Goal: Task Accomplishment & Management: Manage account settings

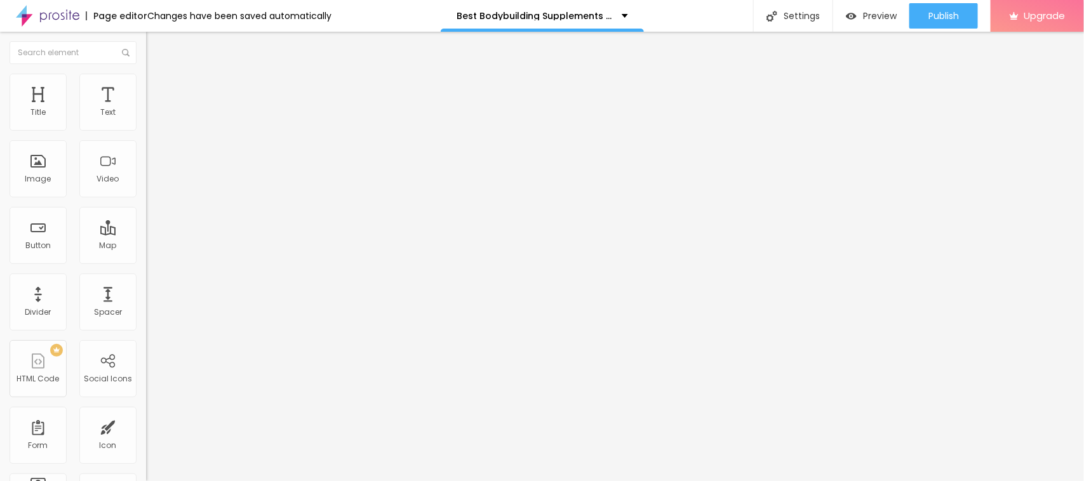
type input "100"
type input "78"
type input "14"
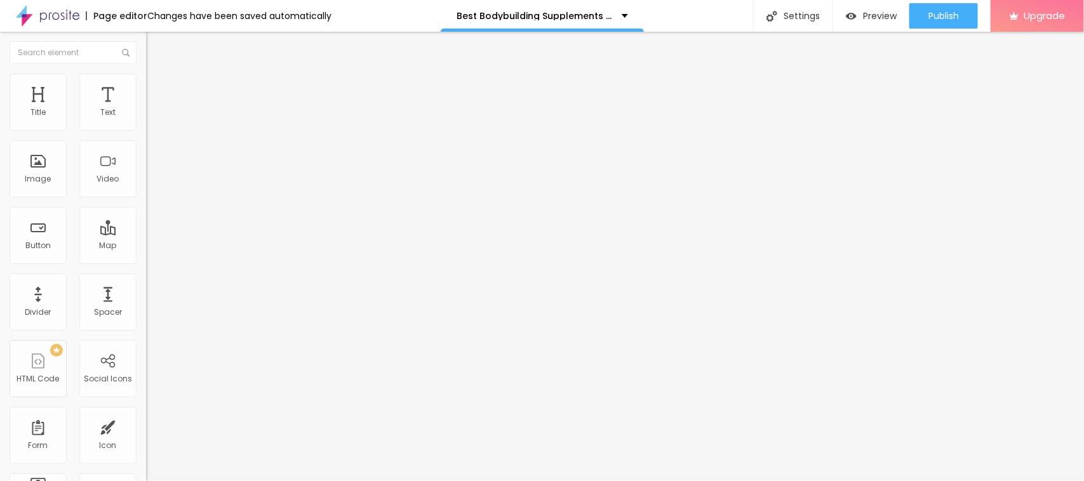
type input "14"
type input "15"
type input "26"
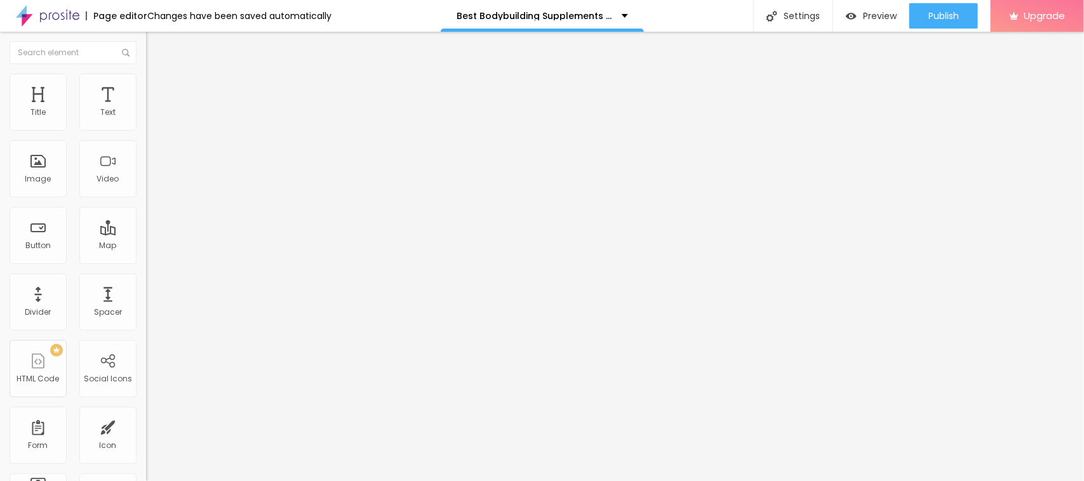
type input "28"
type input "29"
drag, startPoint x: 62, startPoint y: 267, endPoint x: 43, endPoint y: 269, distance: 18.5
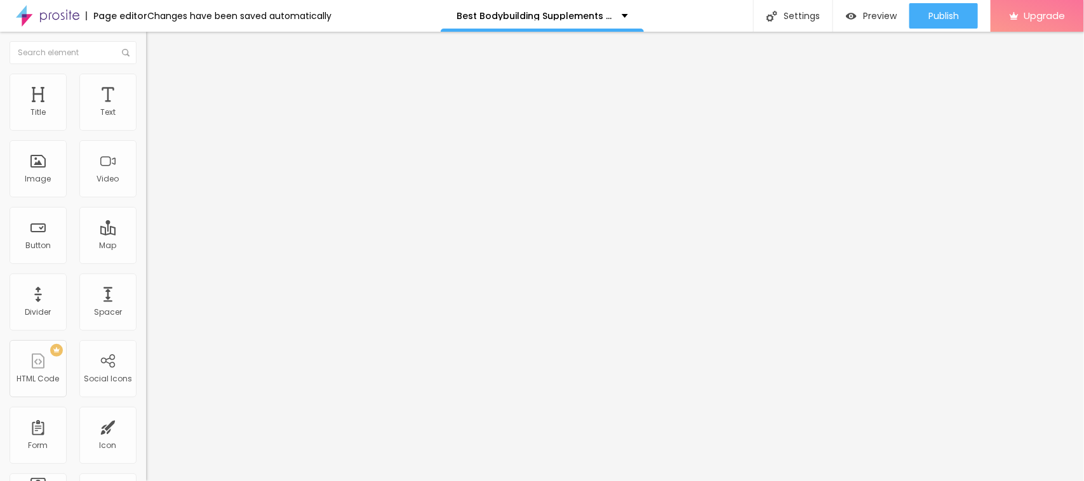
type input "29"
click at [146, 300] on input "range" at bounding box center [187, 305] width 82 height 10
type input "0.7"
type input "2.8"
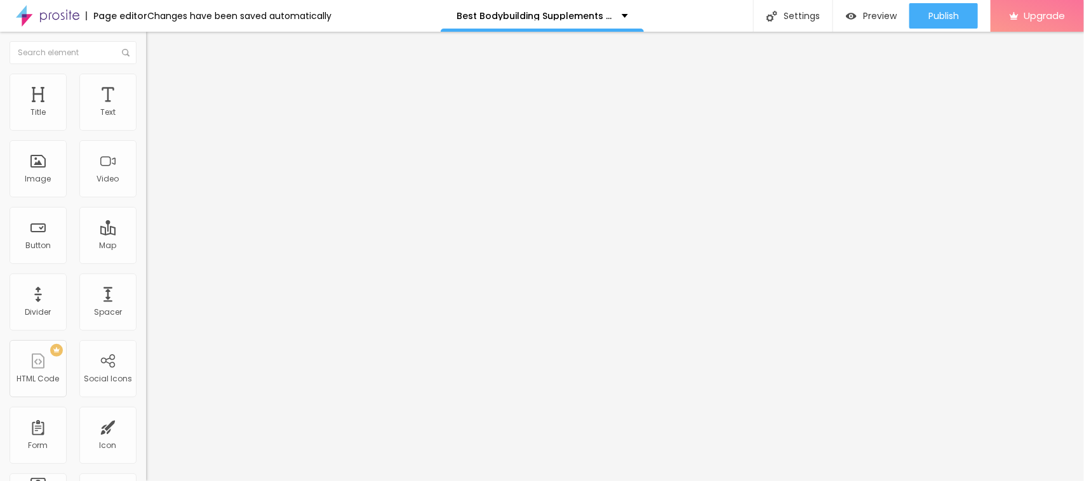
type input "2.8"
type input "3"
type input "3.4"
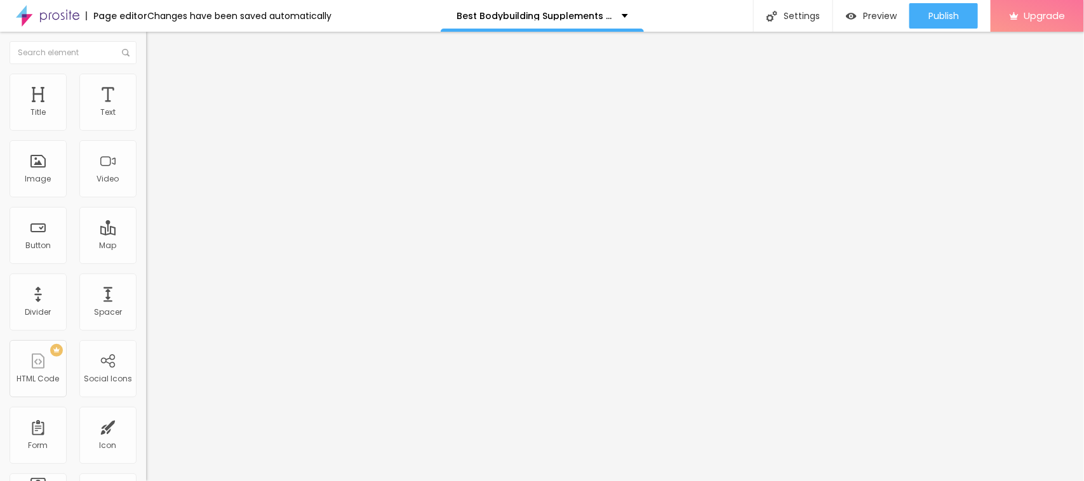
type input "3.6"
type input "3.8"
type input "4"
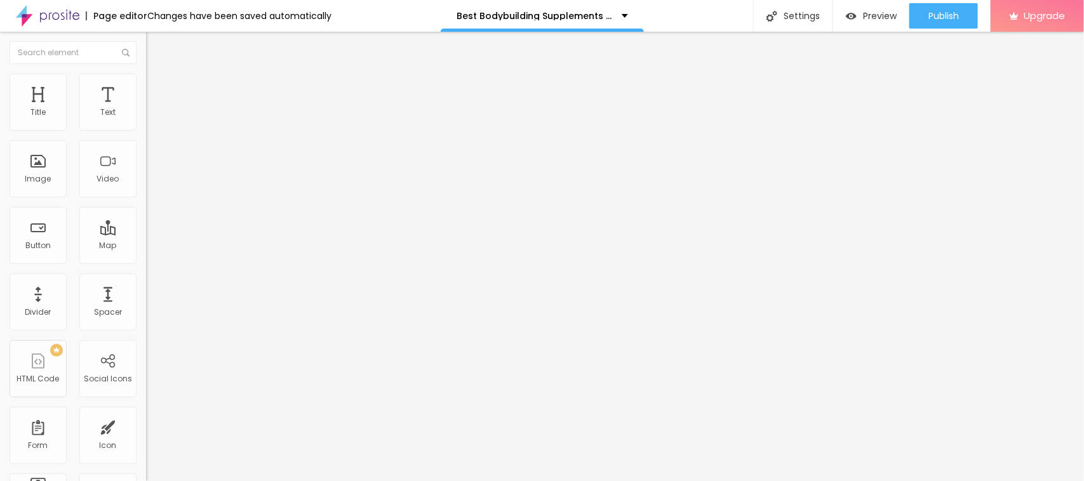
type input "4"
type input "4.4"
type input "4.8"
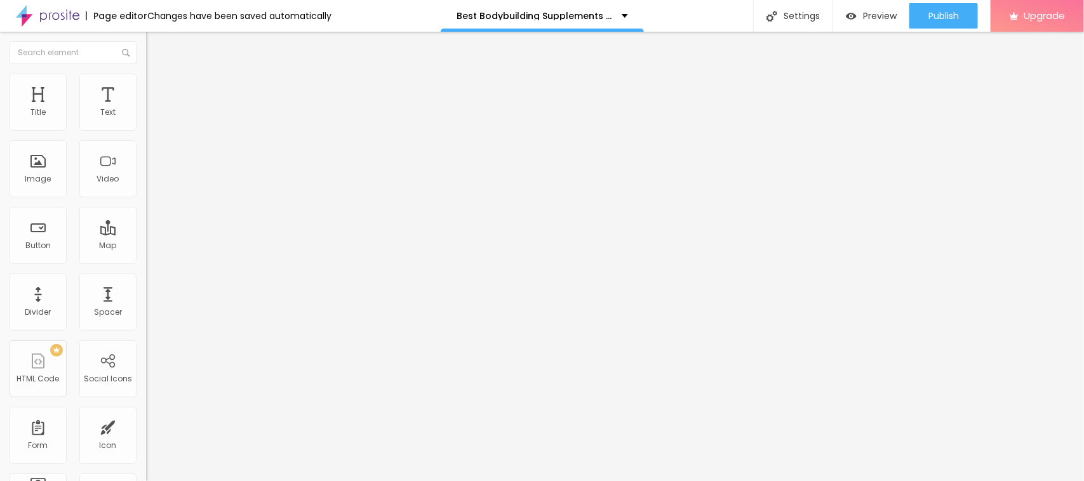
type input "5"
type input "3.8"
type input "3.2"
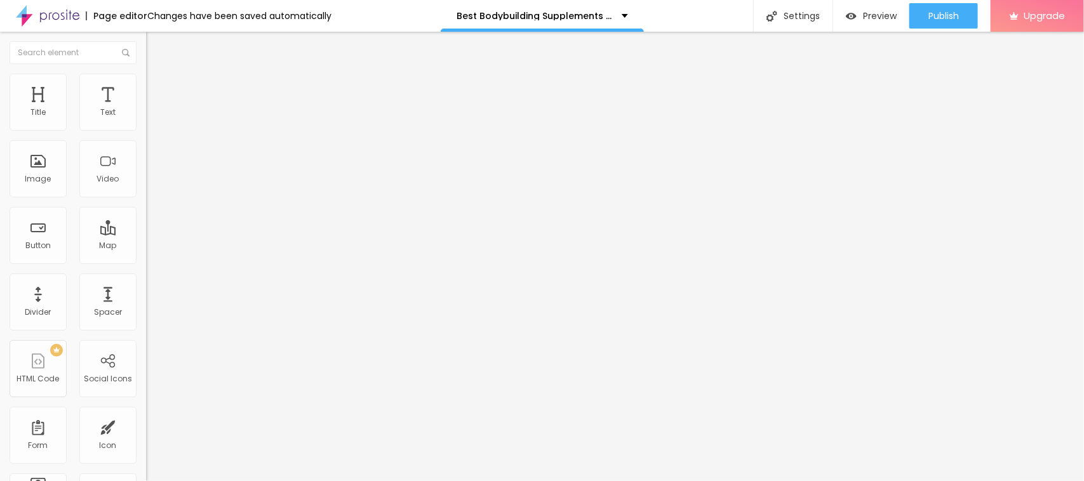
type input "3.2"
type input "2.5"
type input "2.3"
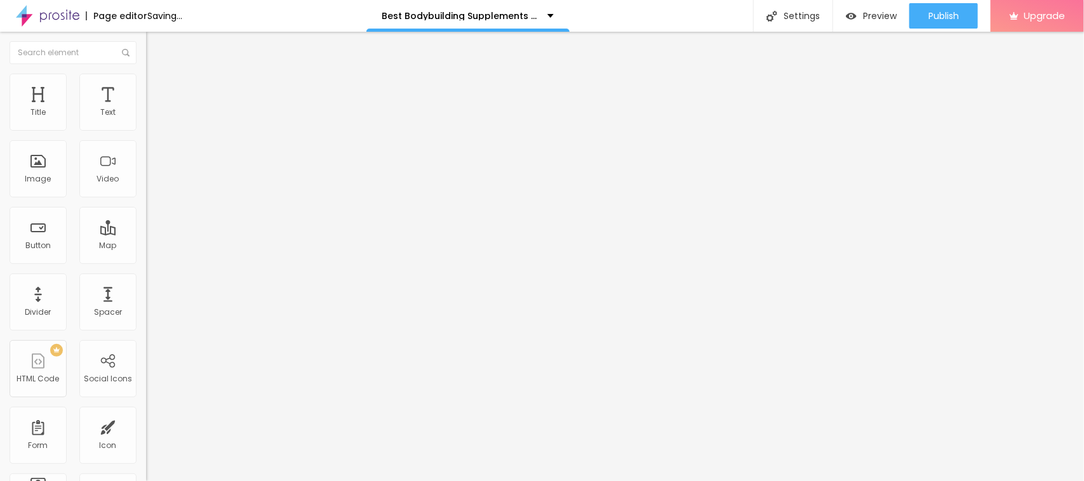
type input "1.9"
drag, startPoint x: 29, startPoint y: 292, endPoint x: 37, endPoint y: 293, distance: 8.3
type input "1.9"
click at [146, 479] on input "range" at bounding box center [187, 484] width 82 height 10
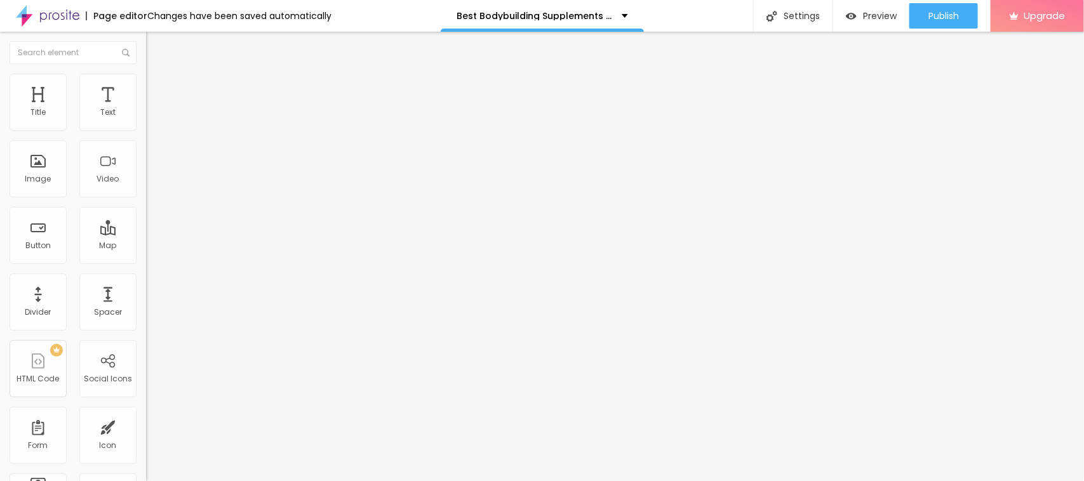
type input "1.2"
type input "1.3"
type input "1.4"
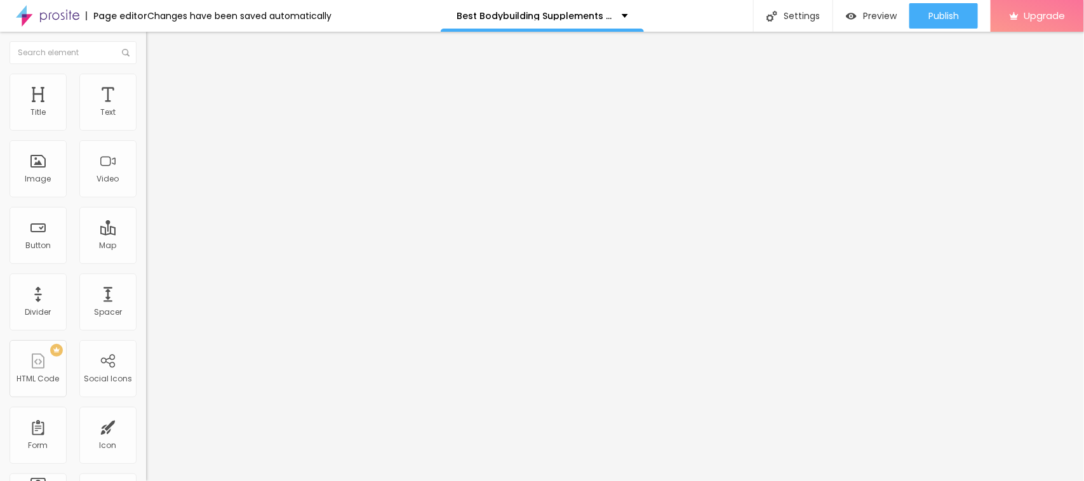
type input "1.4"
type input "1.3"
type input "1.4"
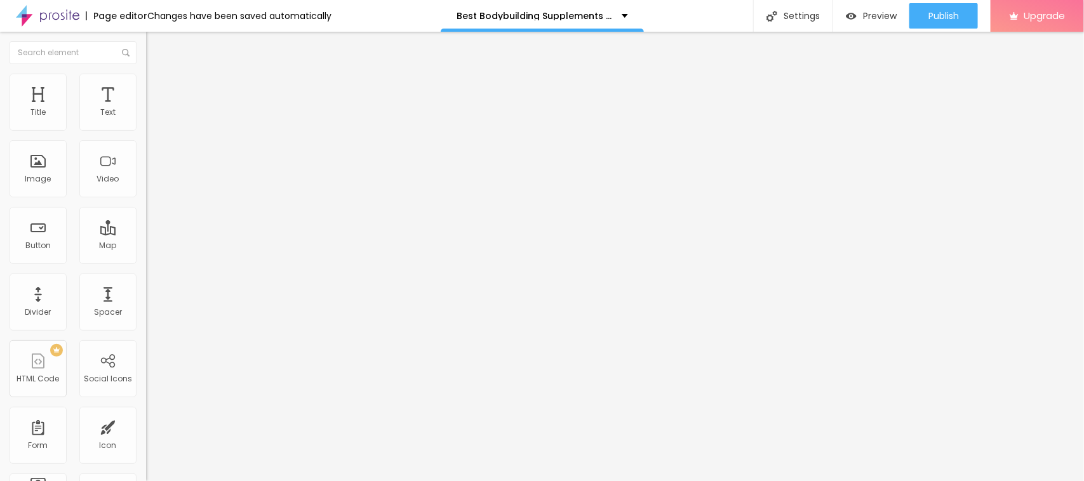
drag, startPoint x: 59, startPoint y: 316, endPoint x: 58, endPoint y: 324, distance: 7.6
type input "1.4"
type input "5"
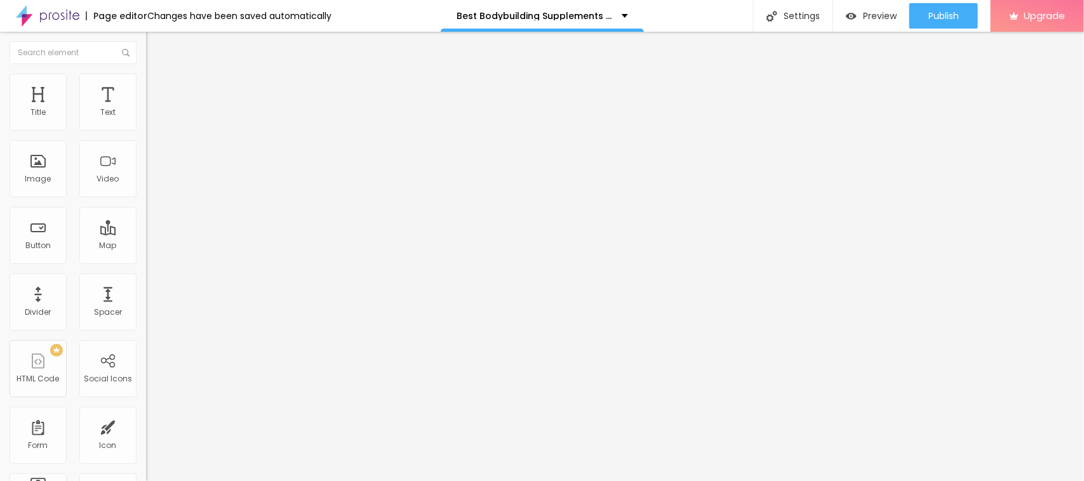
type input "8"
type input "9"
type input "10"
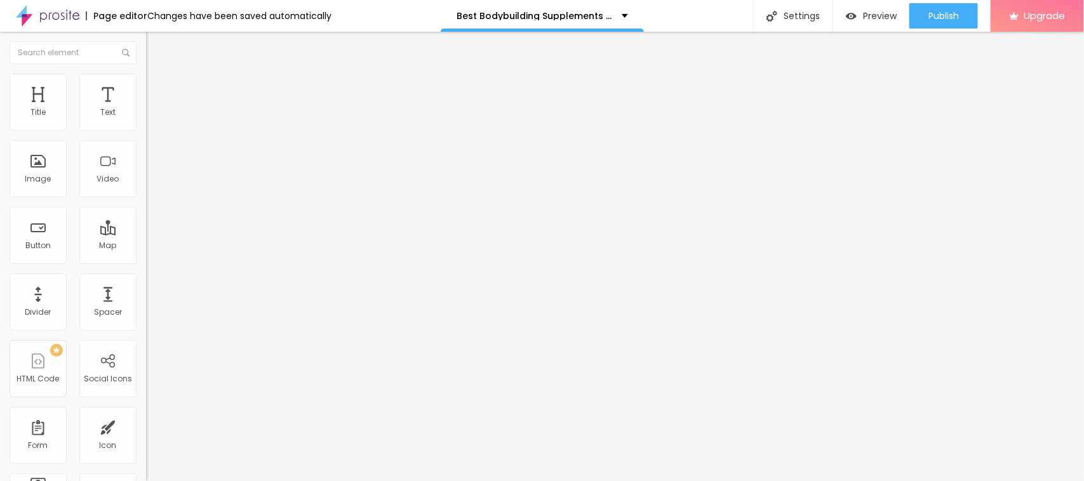
type input "10"
type input "11"
type input "13"
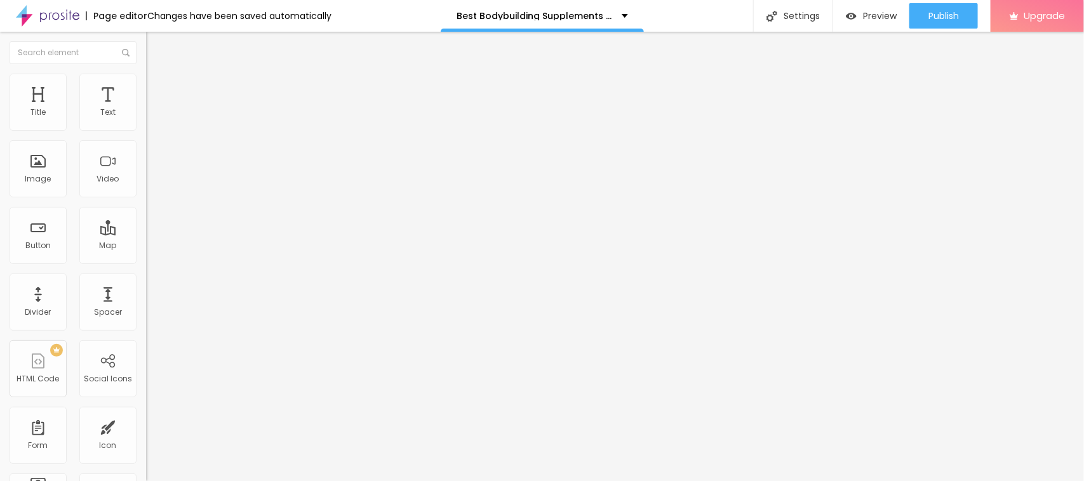
type input "16"
type input "20"
type input "21"
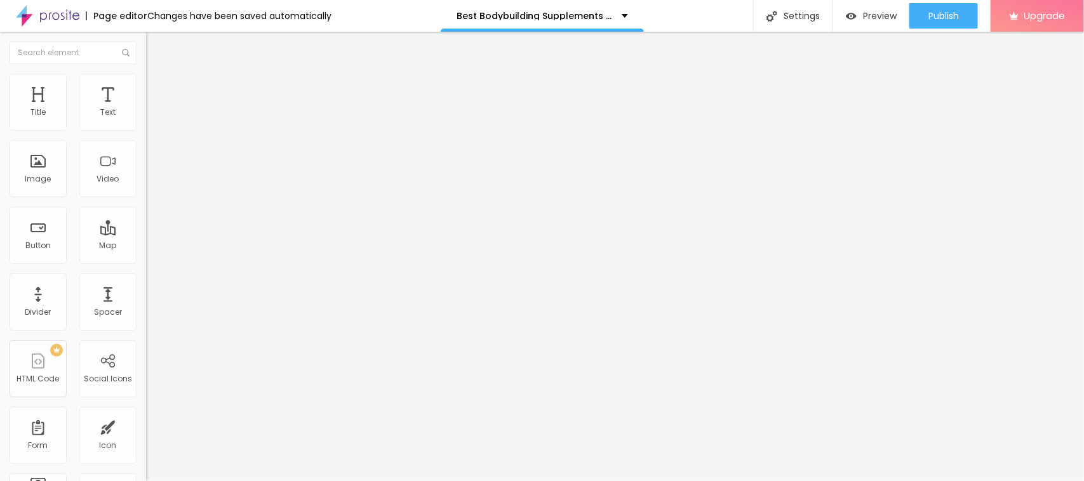
type input "21"
type input "24"
type input "27"
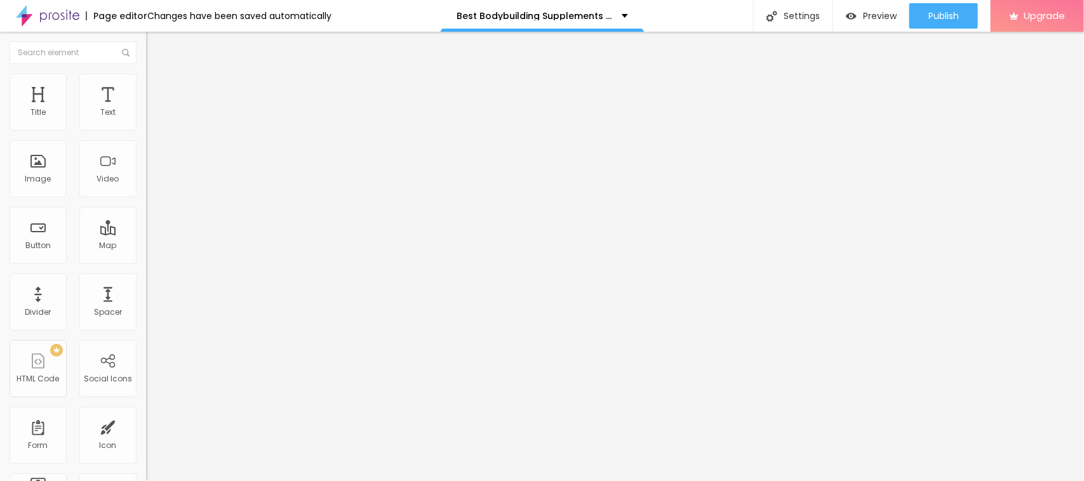
type input "30"
type input "27"
type input "25"
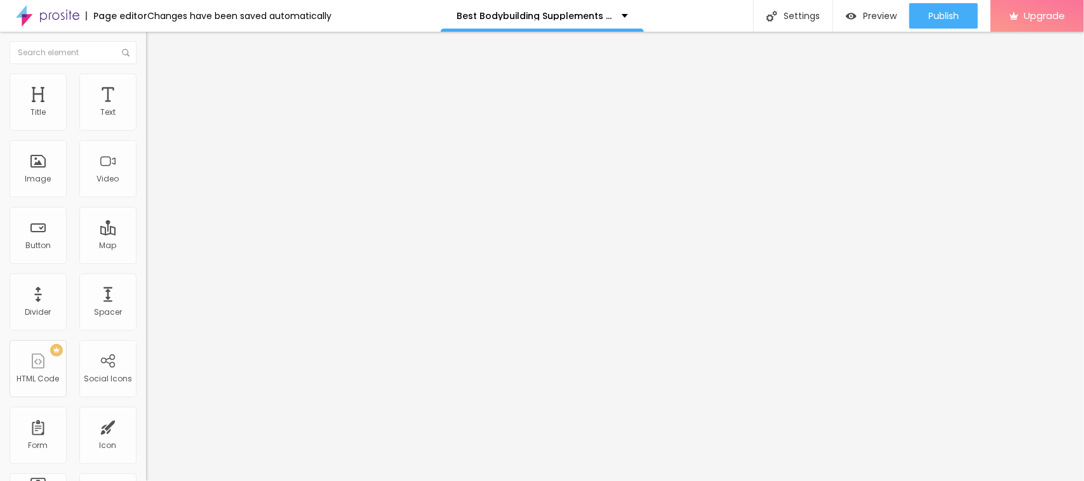
type input "25"
type input "23"
type input "15"
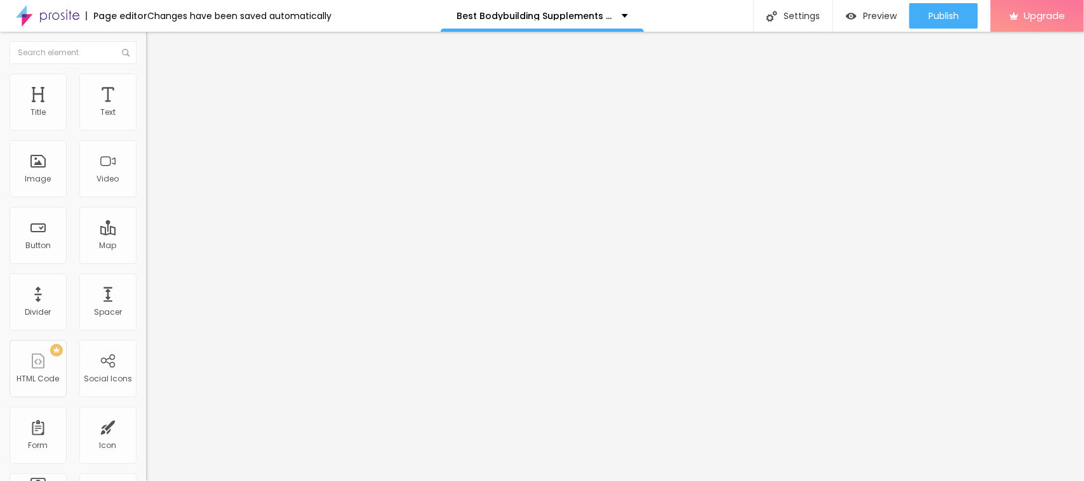
type input "14"
type input "13"
type input "12"
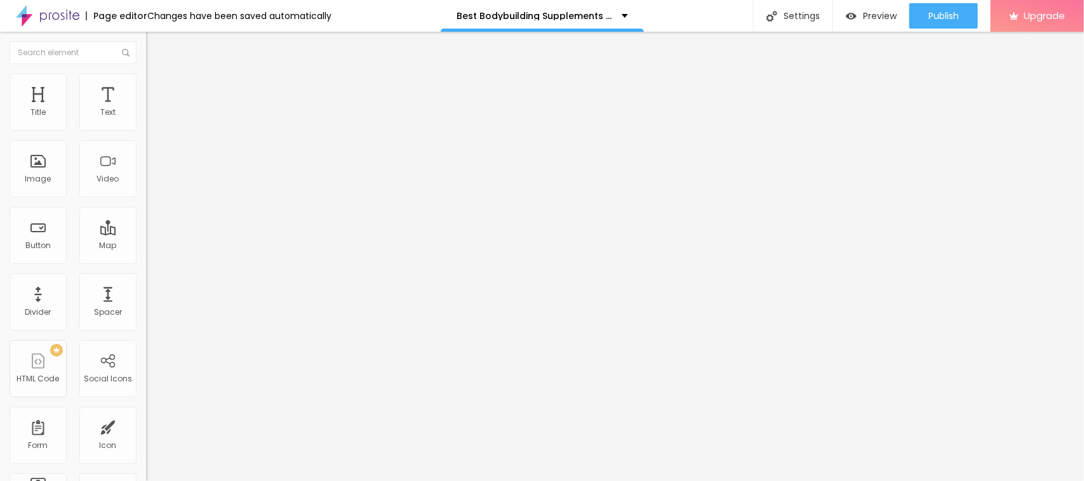
type input "12"
type input "11"
type input "10"
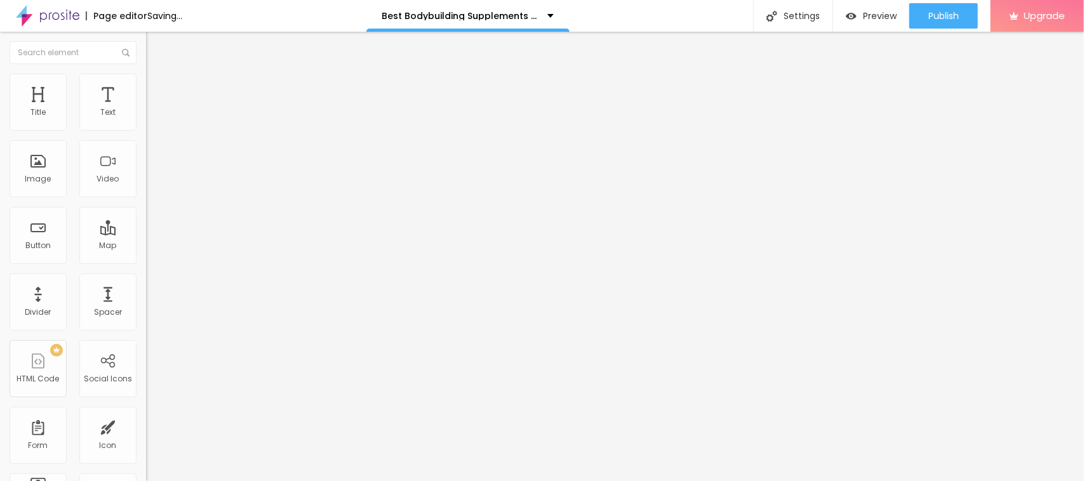
type input "9"
type input "8"
type input "7"
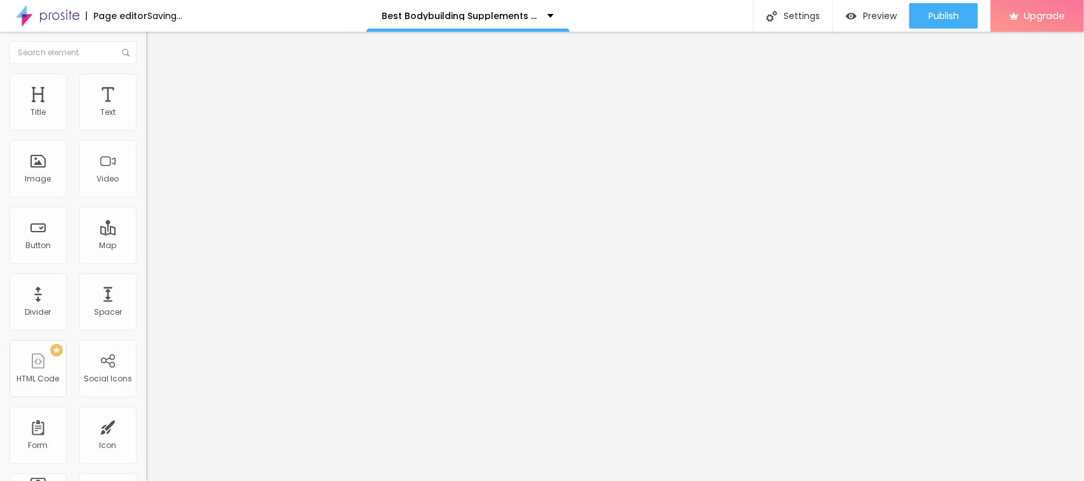
type input "7"
type input "6"
type input "5"
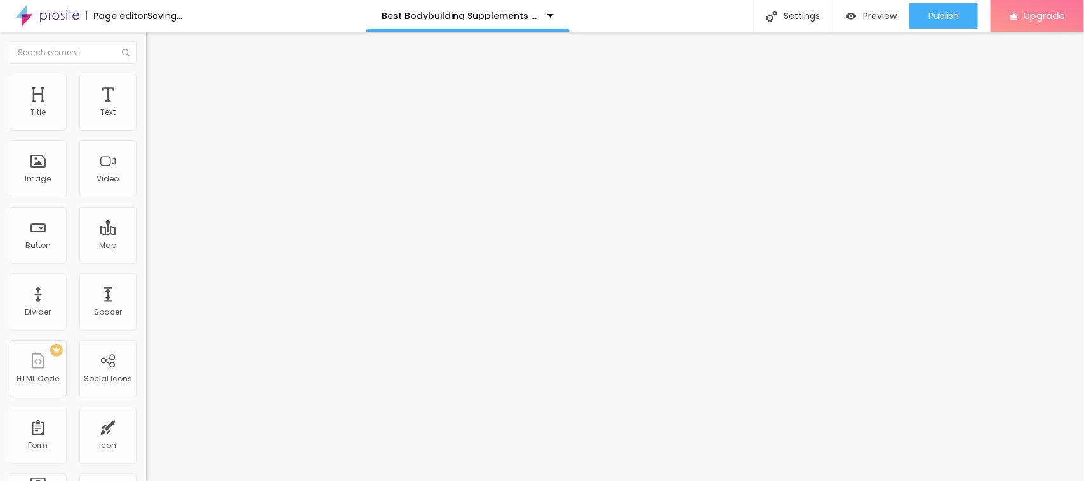
type input "4"
type input "3"
type input "2"
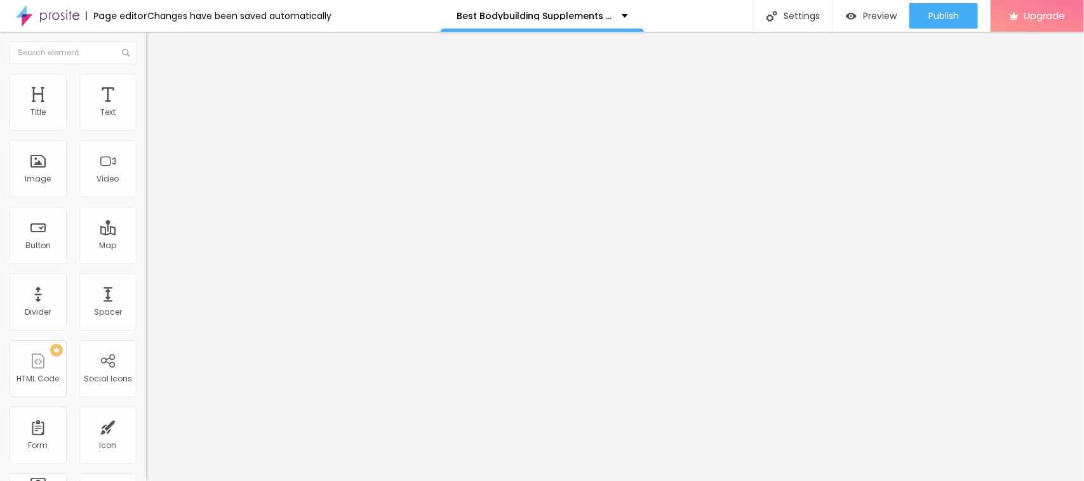
type input "2"
type input "1"
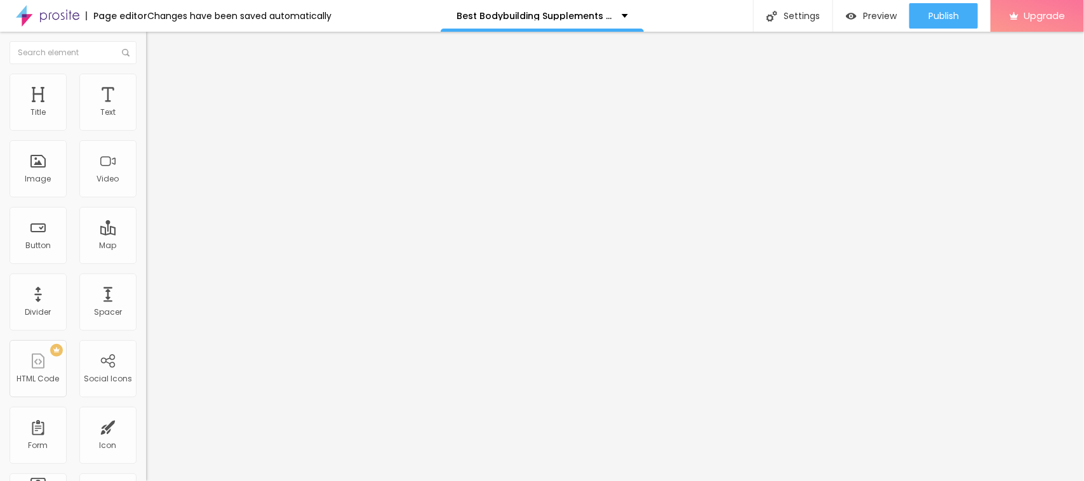
type input "34"
type input "43"
type input "44"
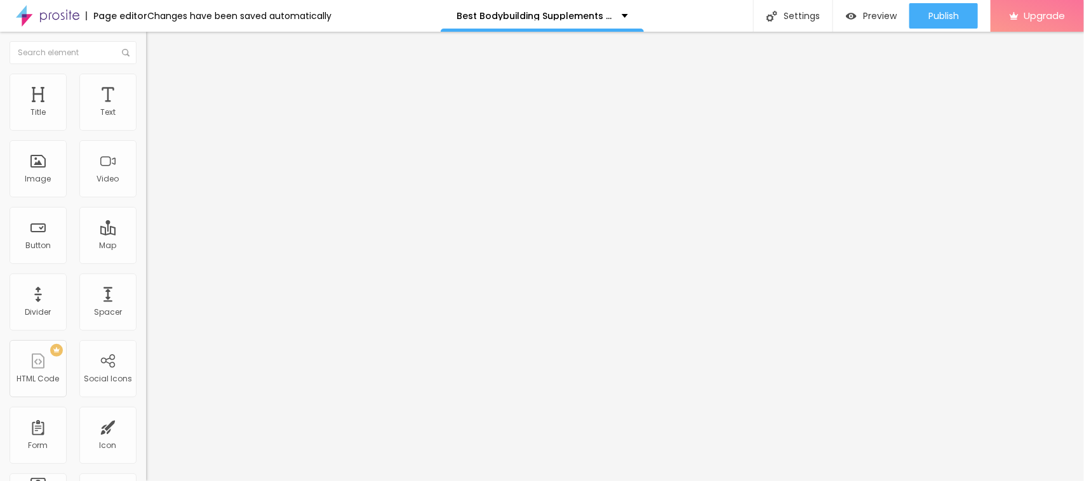
type input "44"
type input "43"
type input "39"
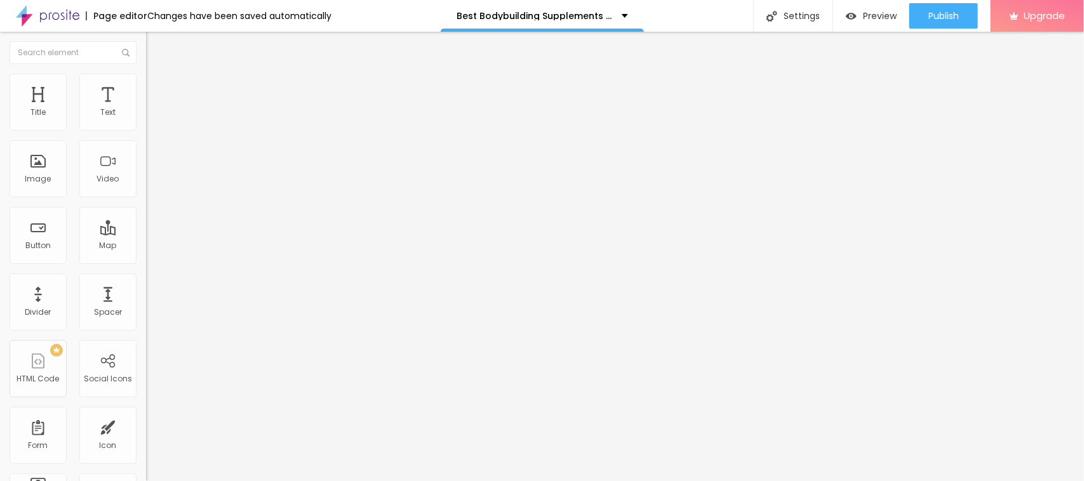
type input "38"
type input "36"
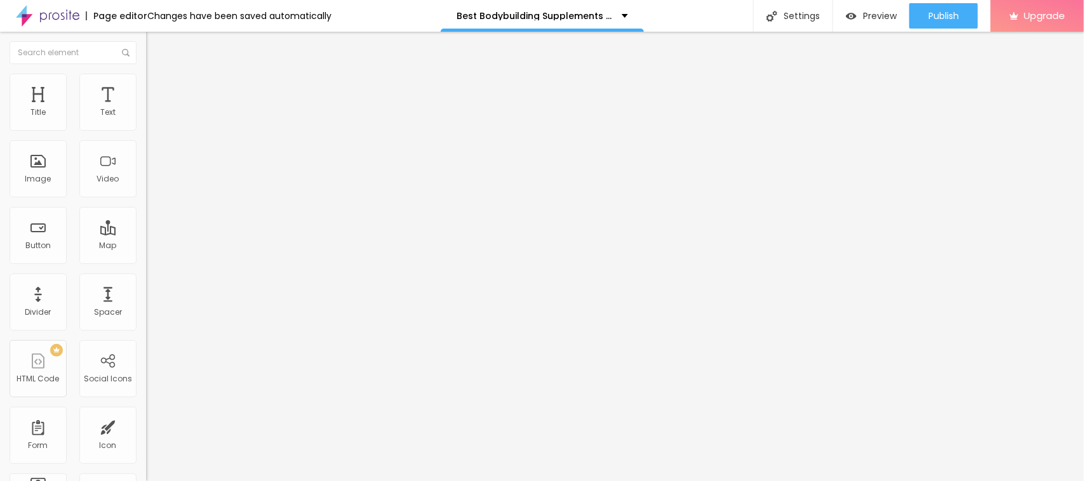
click at [146, 300] on input "range" at bounding box center [187, 305] width 82 height 10
click at [157, 87] on span "Advanced" at bounding box center [177, 82] width 41 height 11
type input "1"
type input "2"
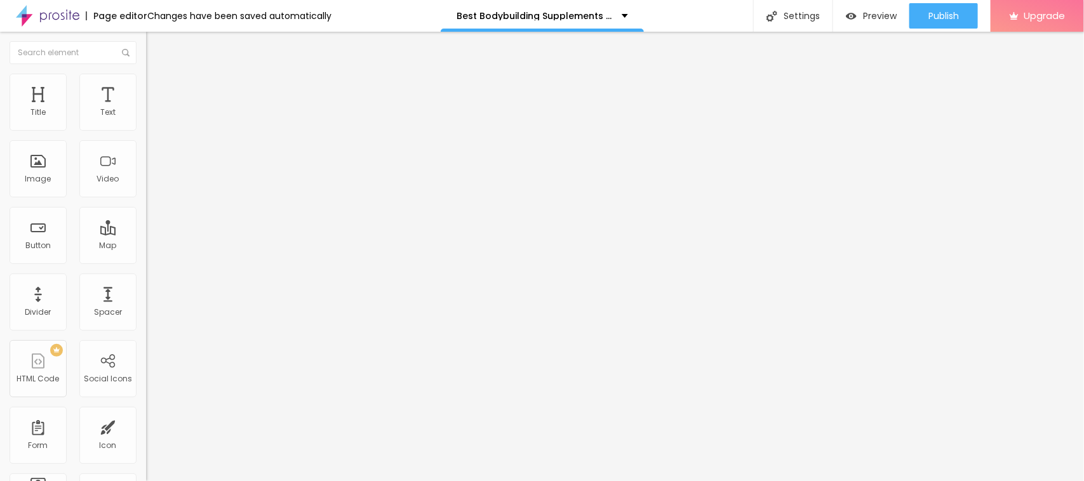
type input "2"
type input "3"
type input "6"
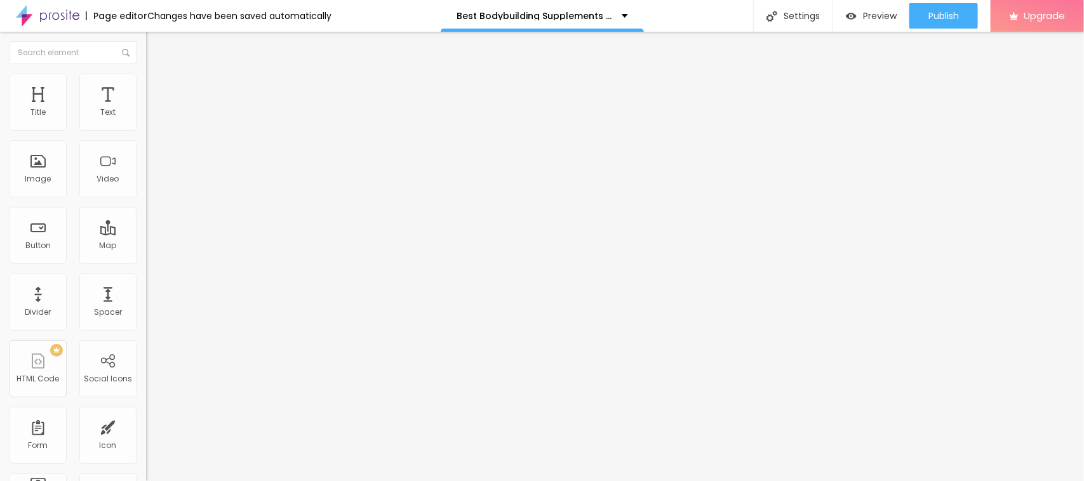
type input "8"
type input "9"
type input "12"
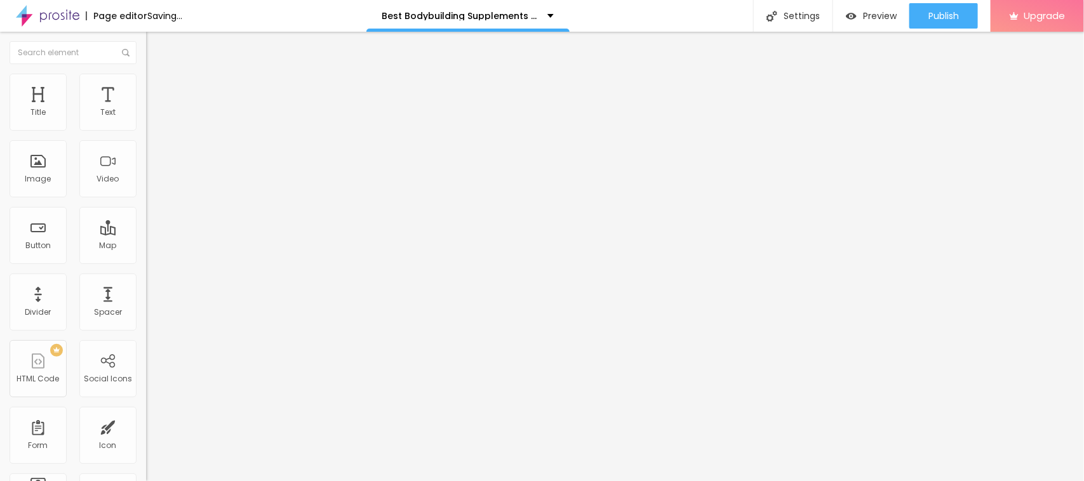
type input "12"
type input "14"
type input "15"
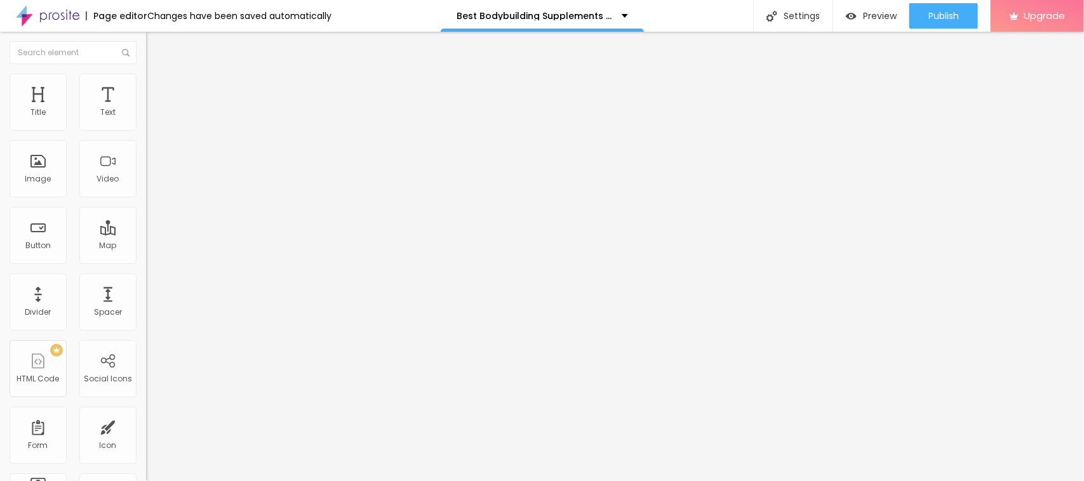
drag, startPoint x: 32, startPoint y: 125, endPoint x: 41, endPoint y: 128, distance: 10.0
type input "15"
click at [146, 234] on input "range" at bounding box center [187, 239] width 82 height 10
type input "2"
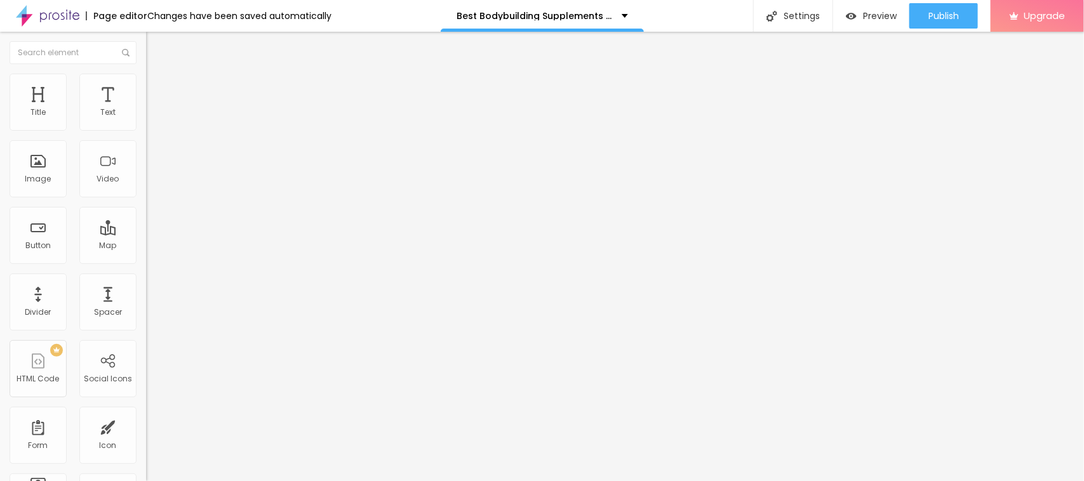
type input "10"
type input "11"
drag, startPoint x: 29, startPoint y: 152, endPoint x: 38, endPoint y: 154, distance: 9.6
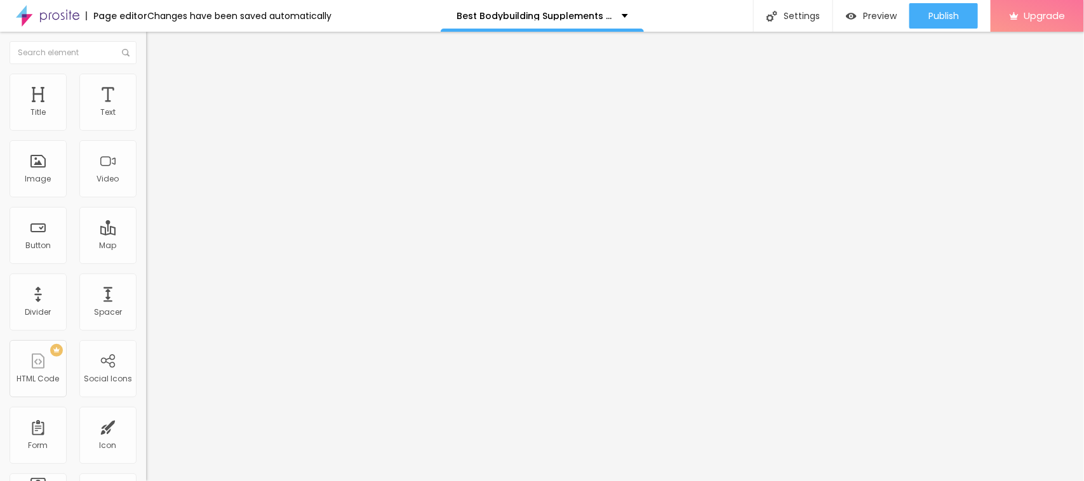
type input "11"
click at [146, 413] on input "range" at bounding box center [187, 418] width 82 height 10
click at [146, 74] on li "Style" at bounding box center [219, 67] width 146 height 13
click at [146, 105] on div "Mode Boxed Boxed Full" at bounding box center [219, 116] width 146 height 35
click at [146, 86] on li "Style" at bounding box center [219, 80] width 146 height 13
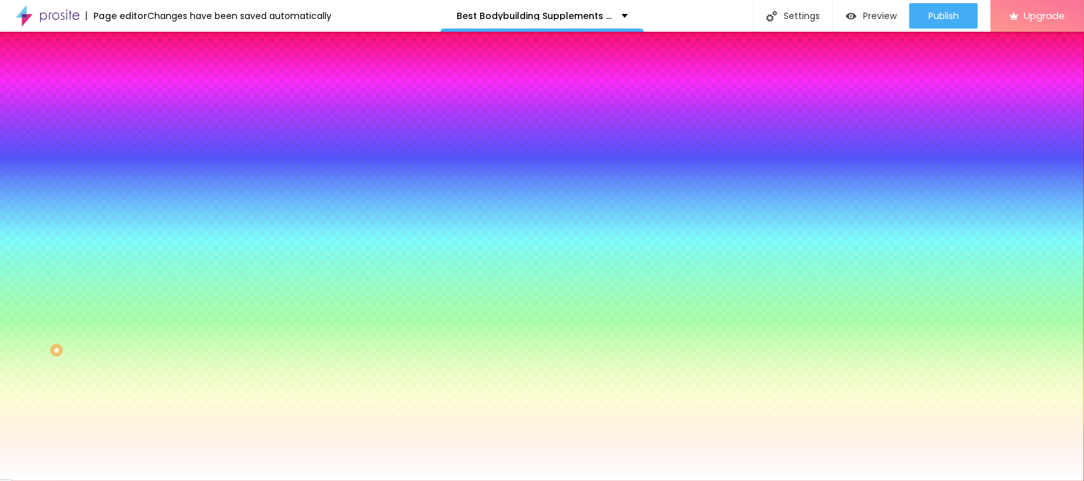
click at [146, 117] on span "Change image" at bounding box center [180, 111] width 68 height 11
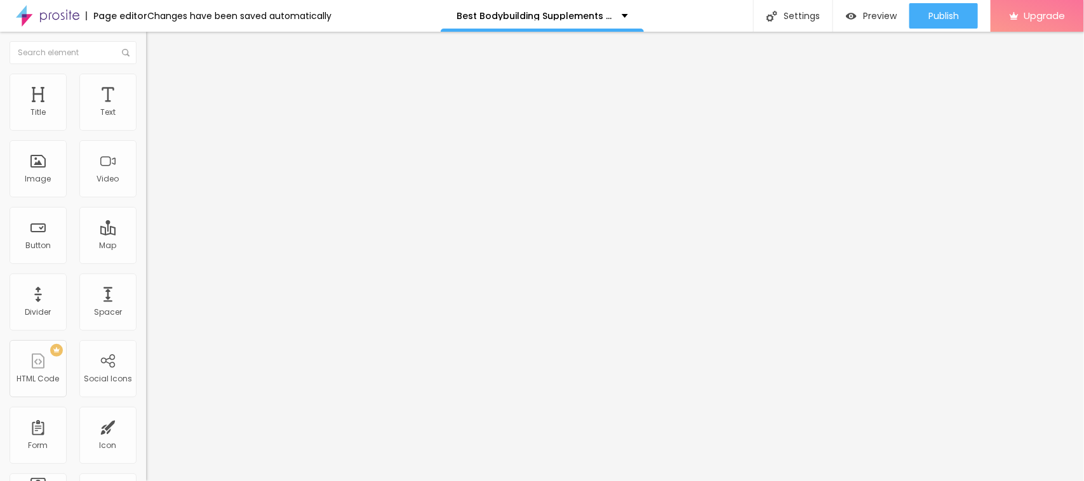
type input "19"
type input "20"
type input "19"
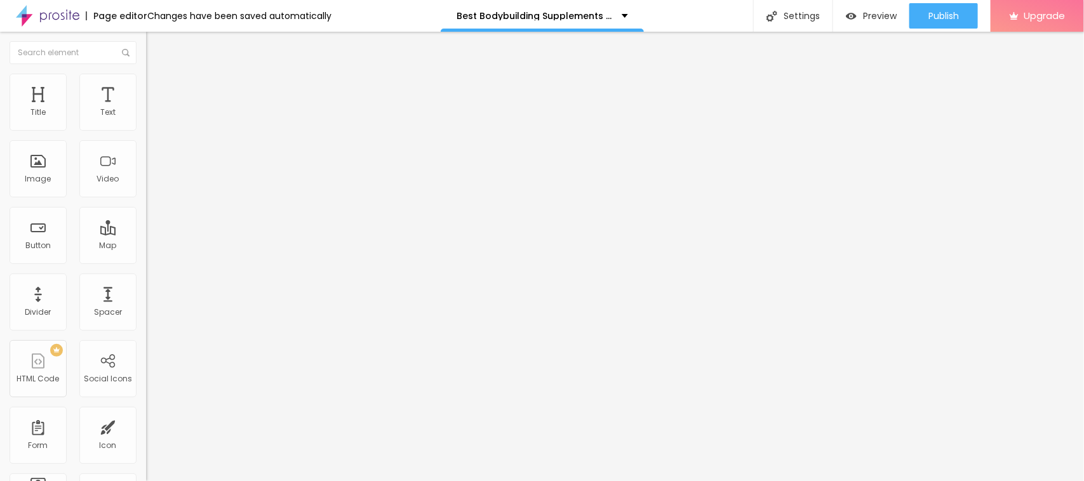
type input "19"
type input "18"
click at [146, 234] on input "range" at bounding box center [187, 239] width 82 height 10
click at [146, 74] on li "Advanced" at bounding box center [219, 80] width 146 height 13
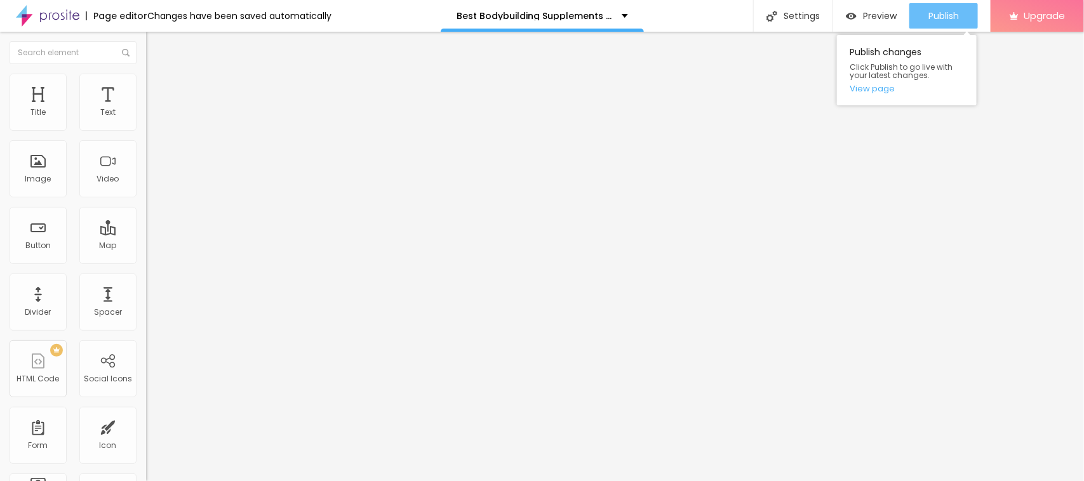
click at [937, 13] on span "Publish" at bounding box center [943, 16] width 30 height 10
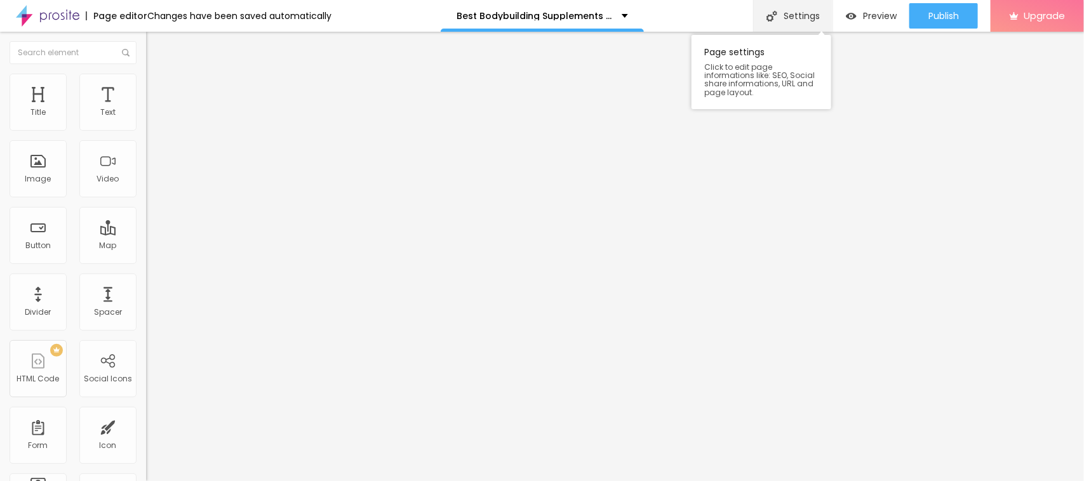
click at [788, 23] on div "Settings" at bounding box center [792, 16] width 79 height 32
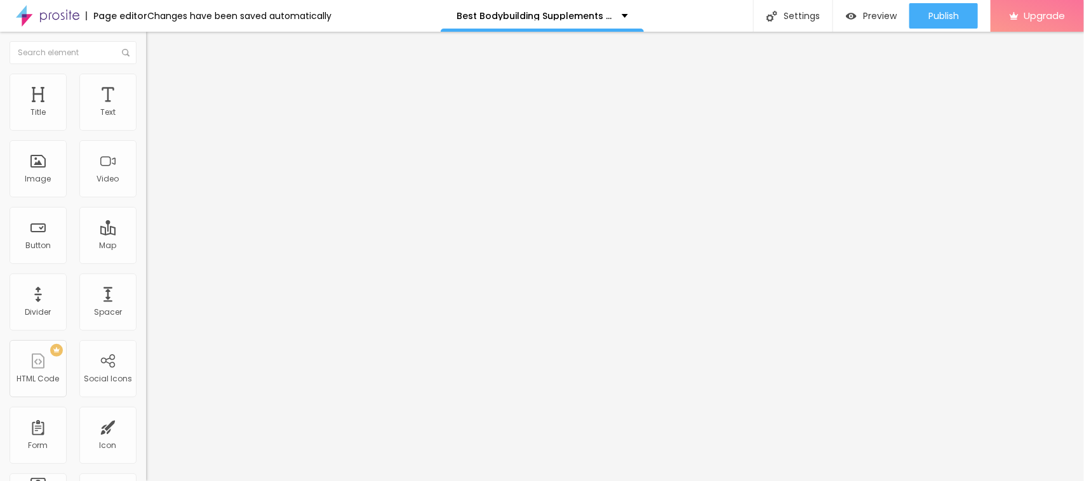
click at [146, 36] on button "Edit Text" at bounding box center [219, 46] width 146 height 29
click at [95, 24] on div "Page editor Changes have been saved automatically" at bounding box center [165, 16] width 331 height 32
click at [114, 15] on div "Page editor" at bounding box center [117, 15] width 62 height 9
click at [592, 23] on div "Best Bodybuilding Supplements For Muscle Growth" at bounding box center [542, 16] width 203 height 32
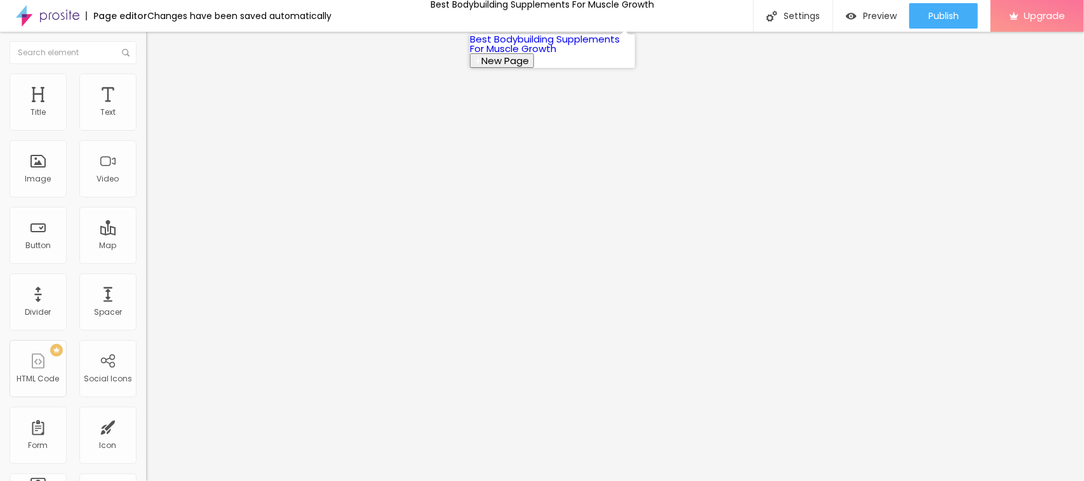
click at [518, 55] on link "Best Bodybuilding Supplements For Muscle Growth" at bounding box center [545, 43] width 150 height 23
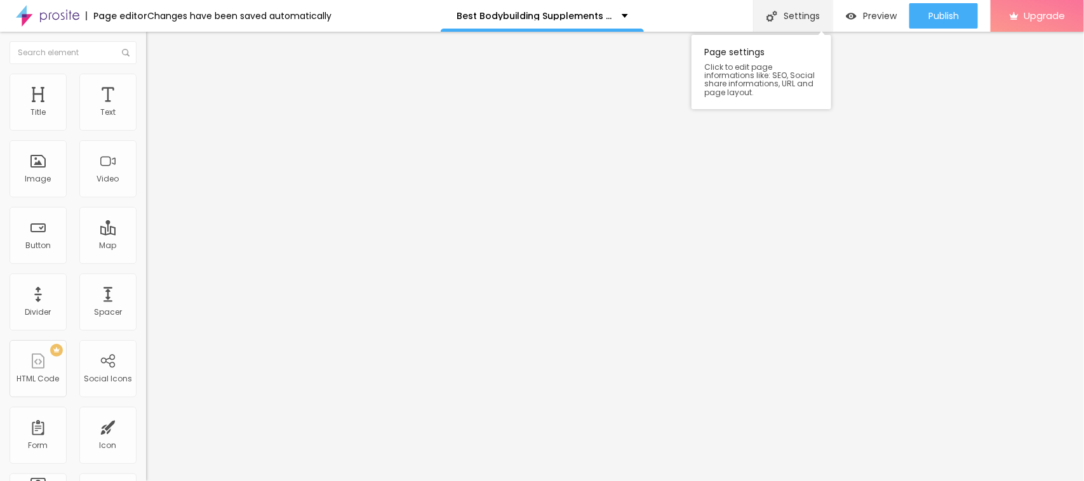
click at [816, 13] on div "Settings" at bounding box center [792, 16] width 79 height 32
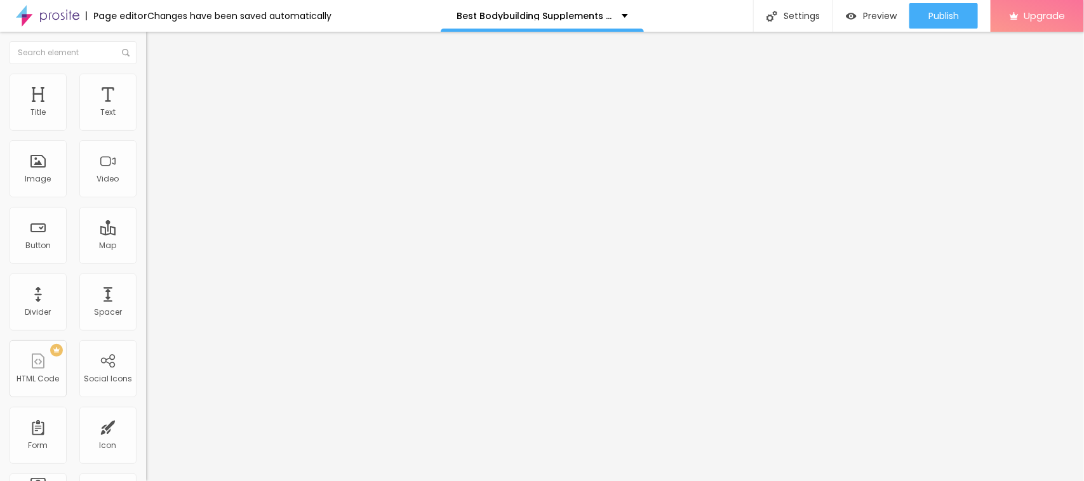
paste input "Best Bodybuilding Supplements For Muscle Growth [I Tried 3 in 90 Days] Honest C…"
type input "Best Bodybuilding Supplements For Muscle Growth [I Tried 3 in 90 Days] Honest C…"
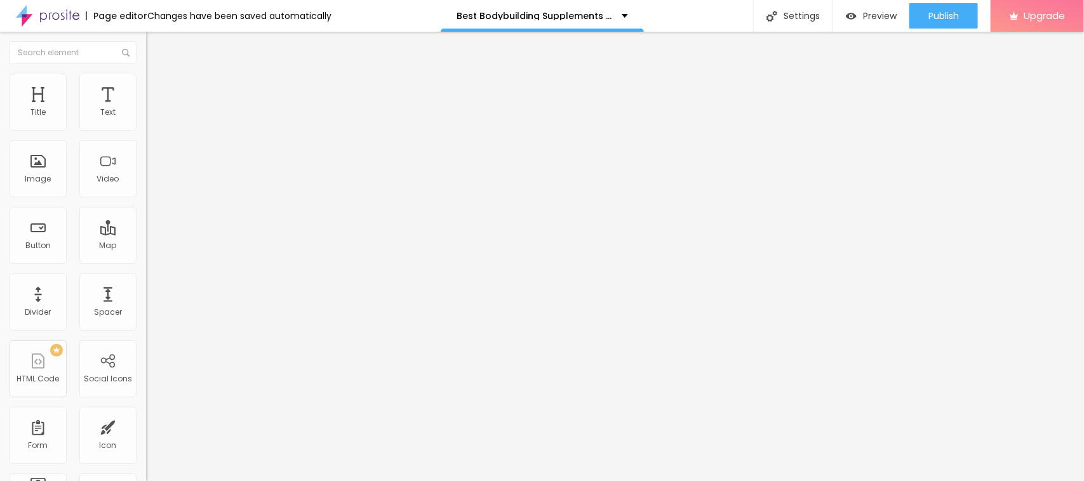
scroll to position [0, 0]
paste textarea "https://www.globenewswire.com/news-release/2025/03/29/3051726/0/en/Legal-Steroi…"
type textarea "https://www.globenewswire.com/news-release/2025/03/29/3051726/0/en/Legal-Steroi…"
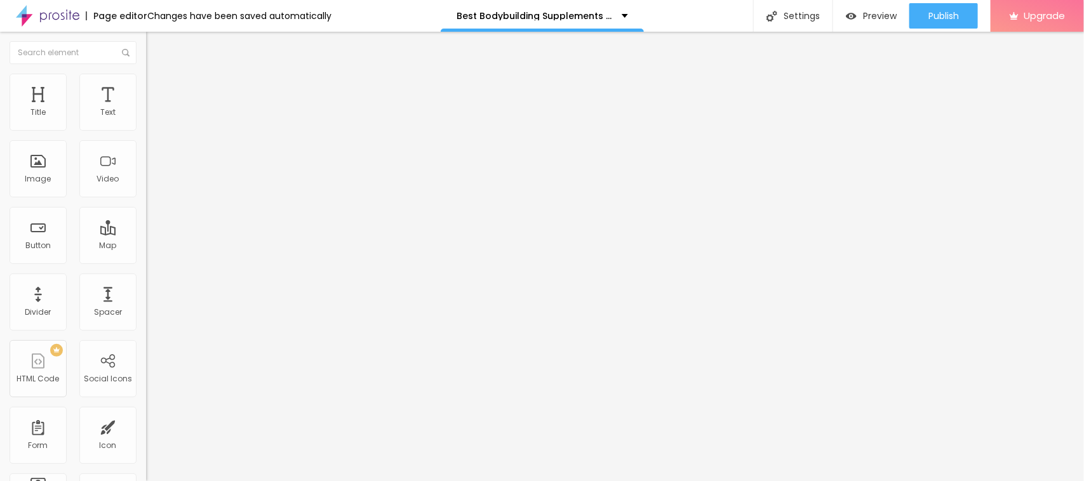
scroll to position [86, 0]
paste textarea "Best Bodybuilding Supplements For Muscle Growth"
type textarea "Best Bodybuilding Supplements For Muscle Growth"
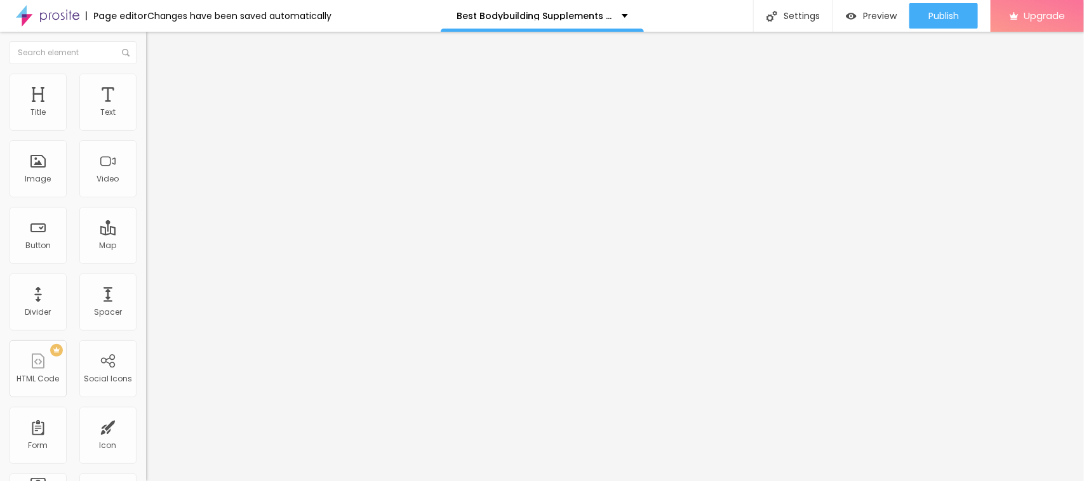
paste input "https://www.facebook.com/BestBodybuildingSupplementsForMuscleGrowth/"
type input "https://www.facebook.com/BestBodybuildingSupplementsForMuscleGrowth/"
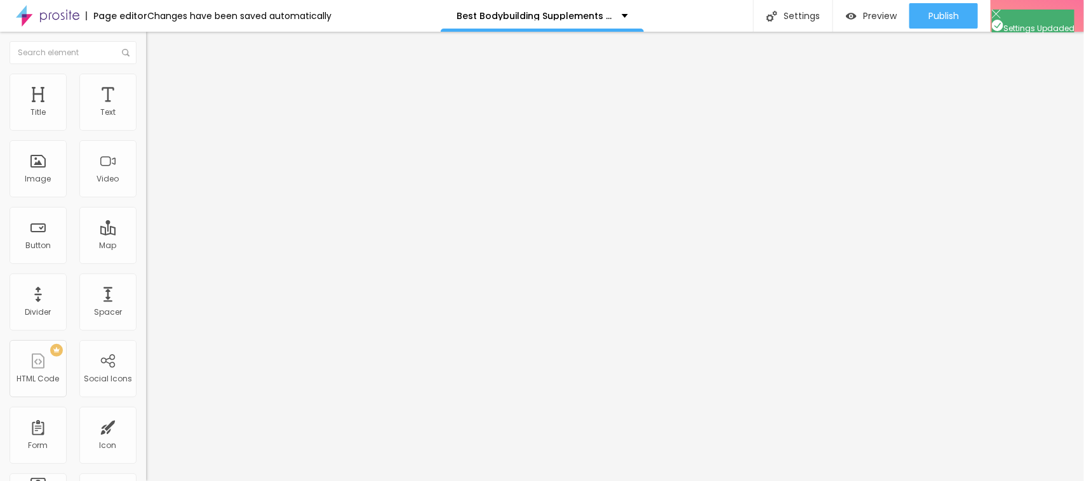
click at [22, 14] on img at bounding box center [47, 16] width 63 height 32
